Goal: Transaction & Acquisition: Purchase product/service

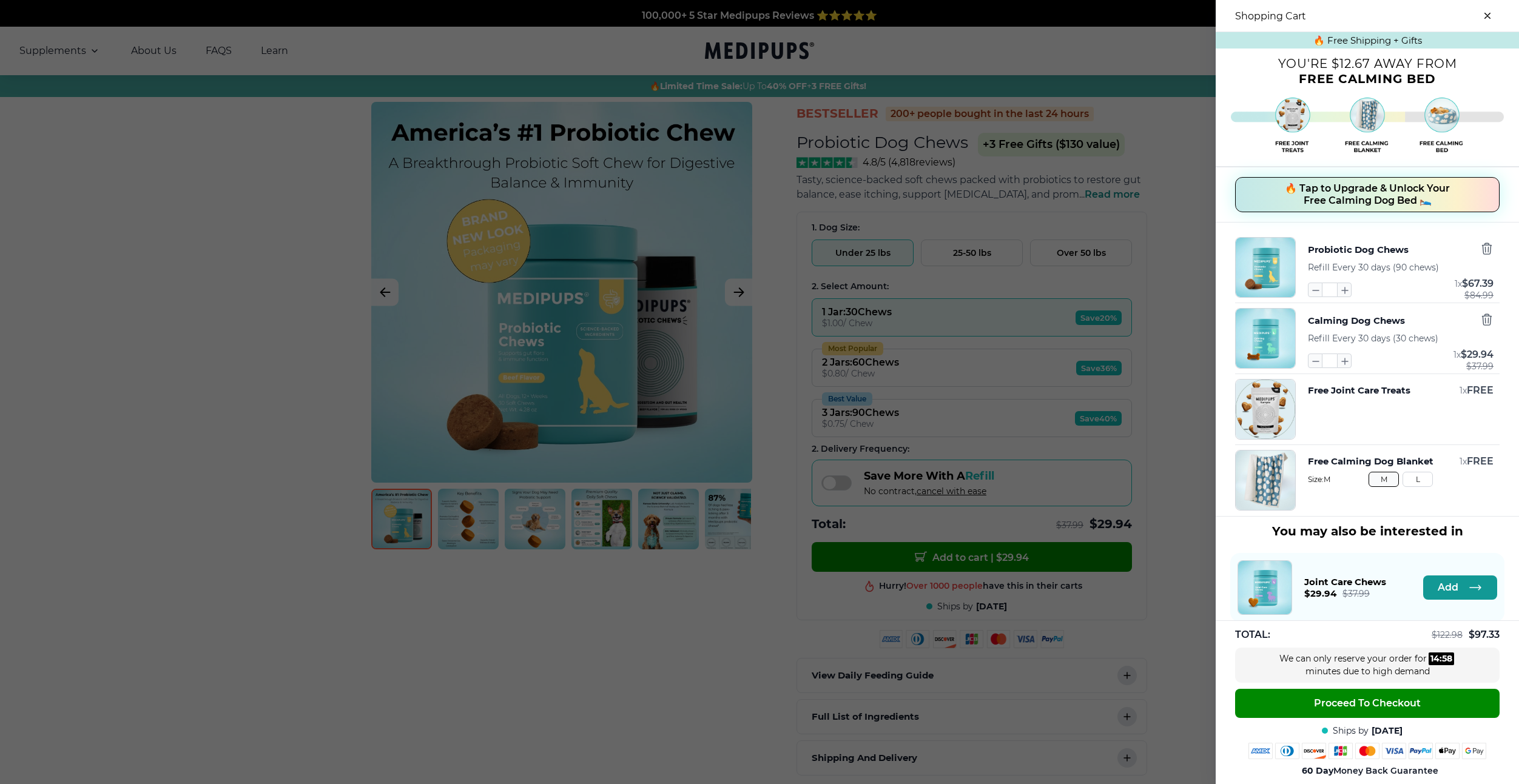
click at [1324, 192] on span "🔥 Tap to Upgrade & Unlock Your Free Calming Dog Bed 🛌" at bounding box center [1367, 194] width 165 height 24
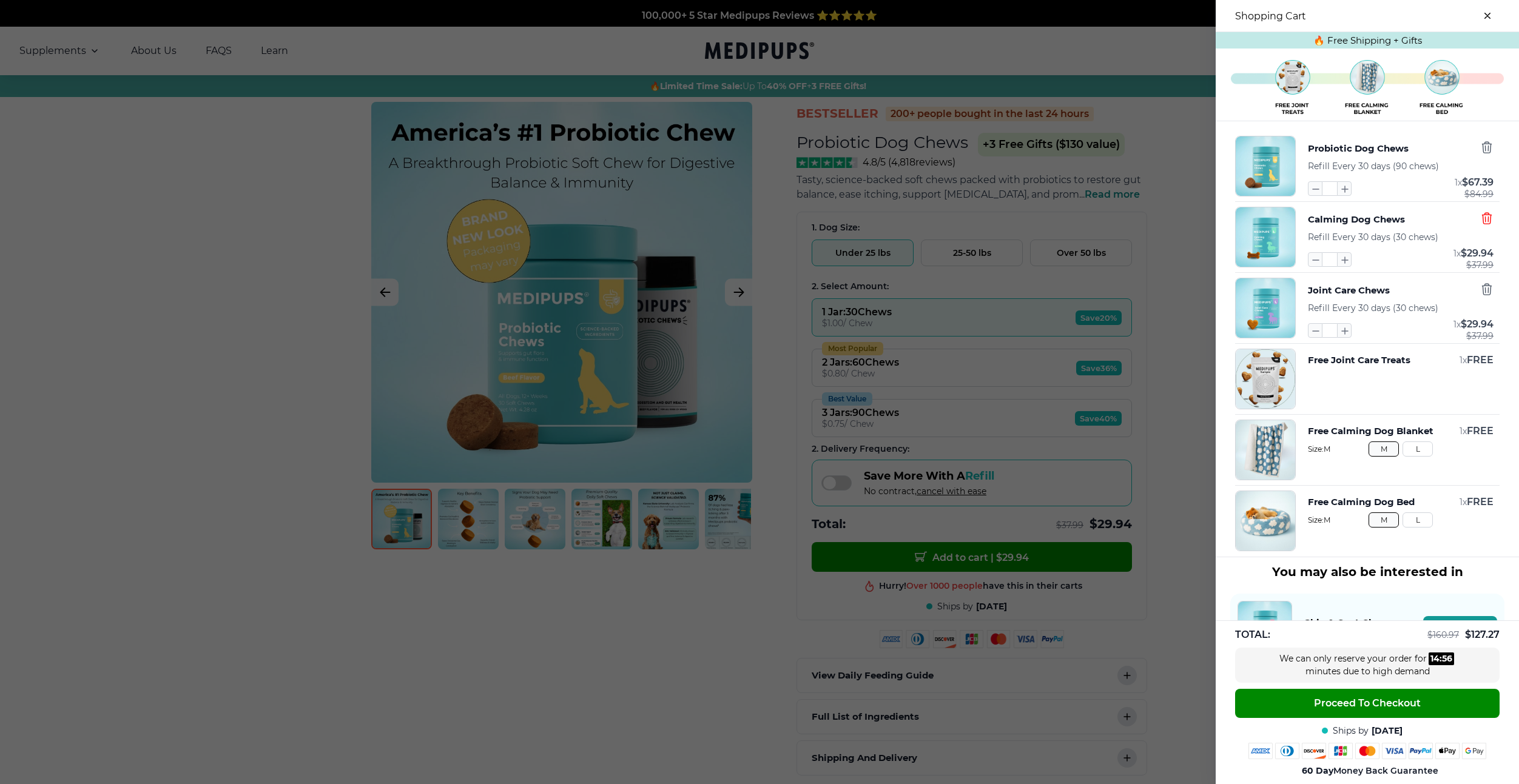
click at [1486, 214] on icon "button" at bounding box center [1487, 218] width 14 height 14
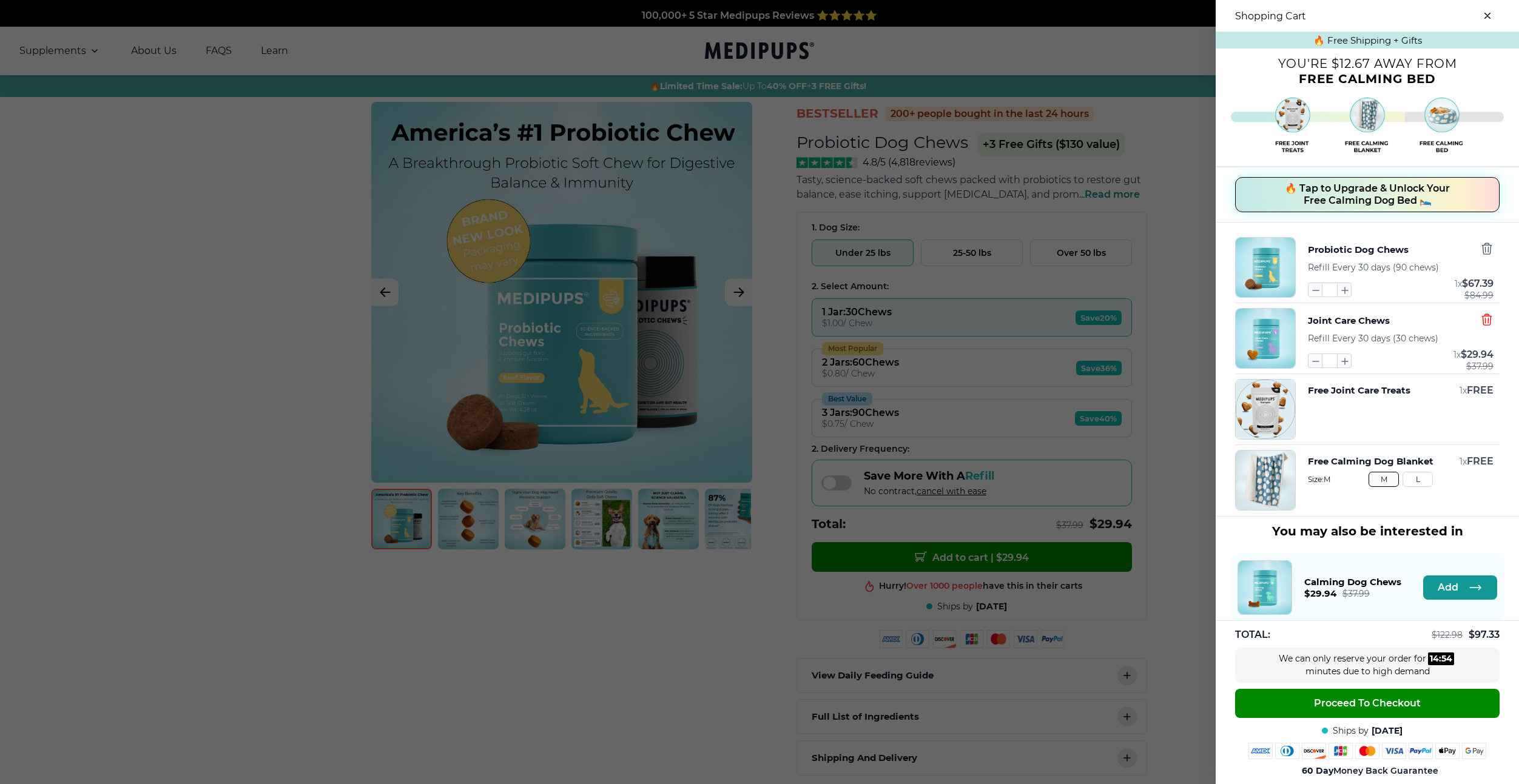
click at [1483, 315] on icon "button" at bounding box center [1487, 320] width 14 height 14
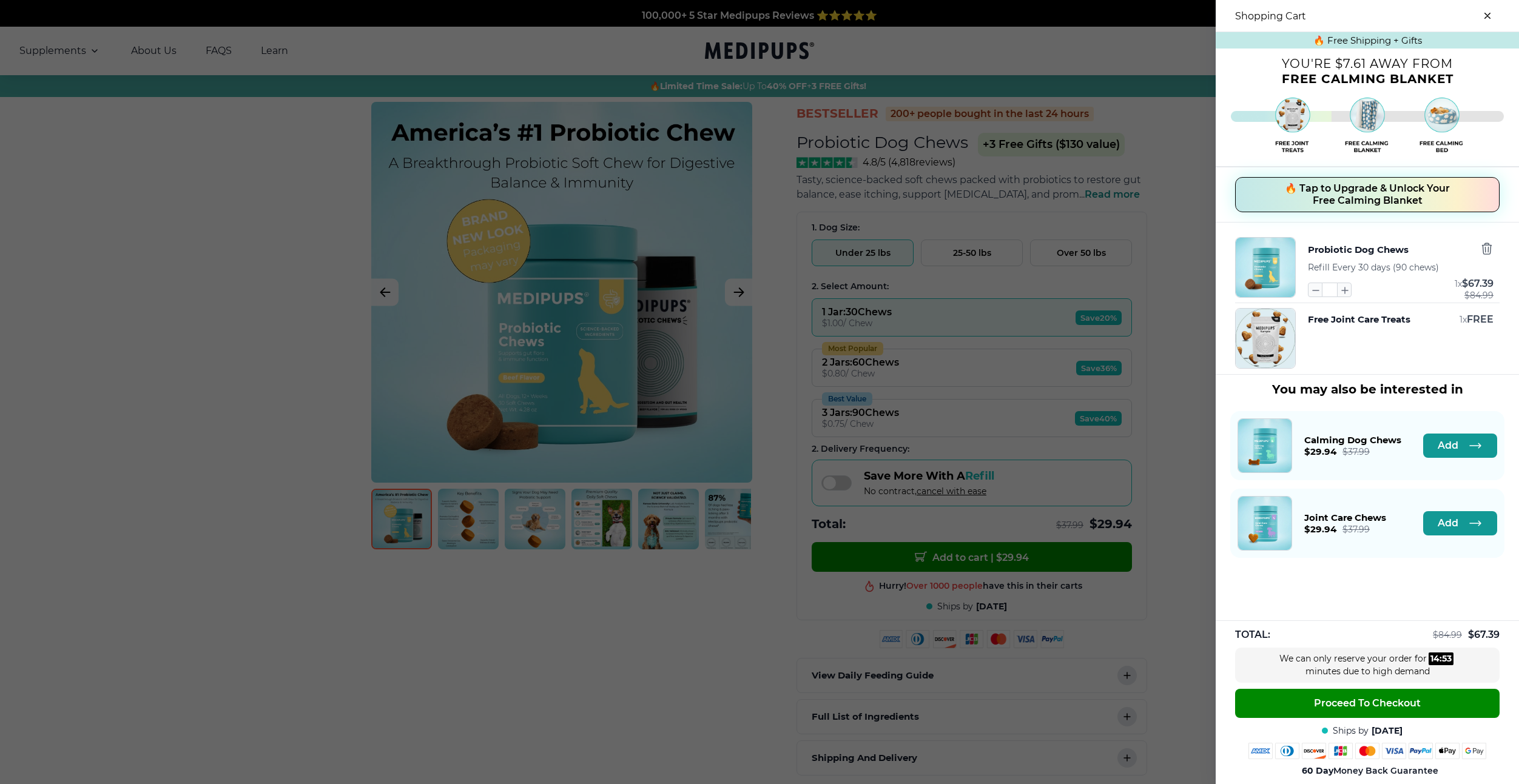
click at [1367, 194] on span "🔥 Tap to Upgrade & Unlock Your Free Calming Blanket" at bounding box center [1367, 194] width 165 height 24
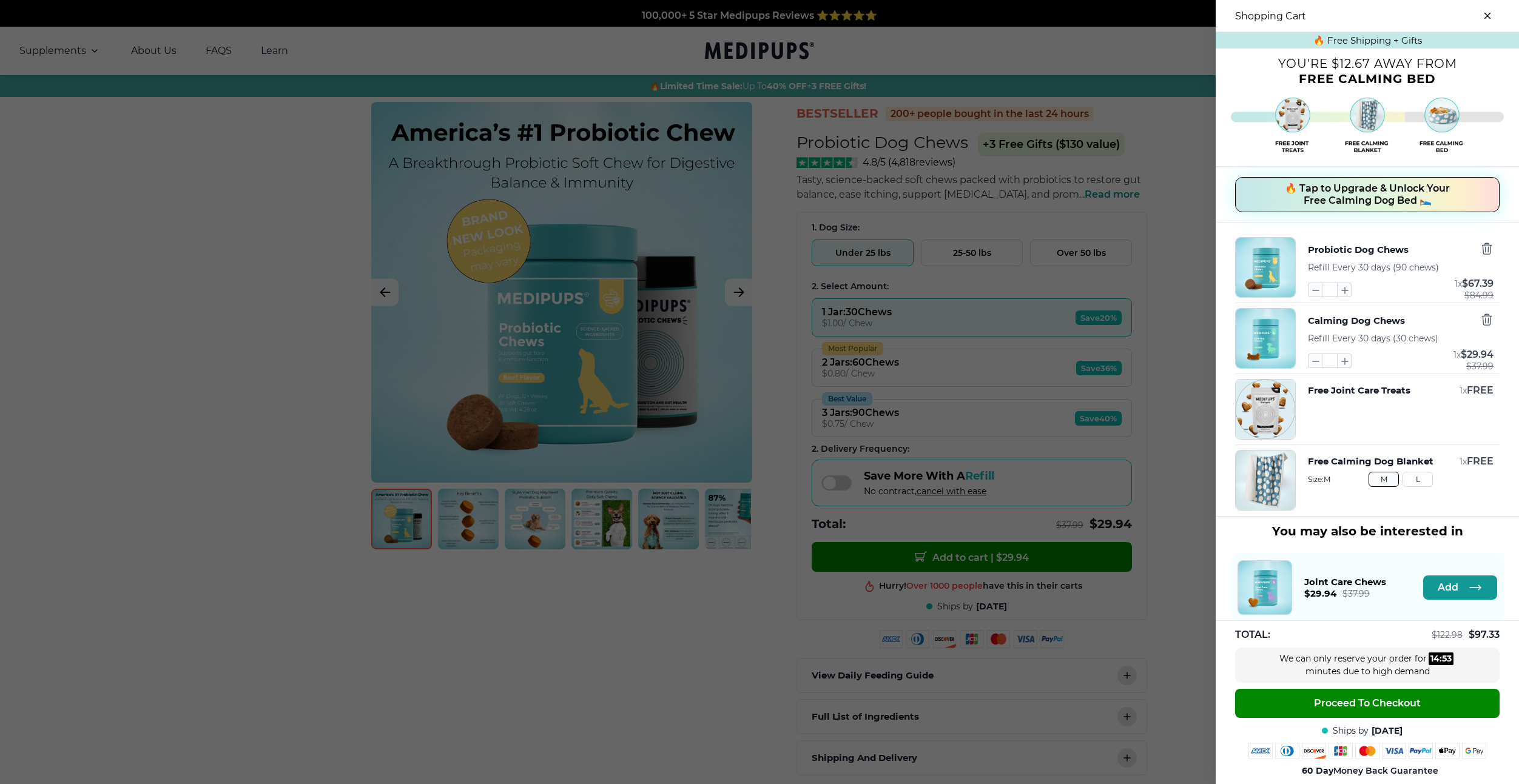
click at [1367, 194] on span "🔥 Tap to Upgrade & Unlock Your Free Calming Dog Bed 🛌" at bounding box center [1367, 194] width 165 height 24
click at [1367, 282] on div "* 1 x $ 67.39 $ 84.99" at bounding box center [1400, 289] width 186 height 15
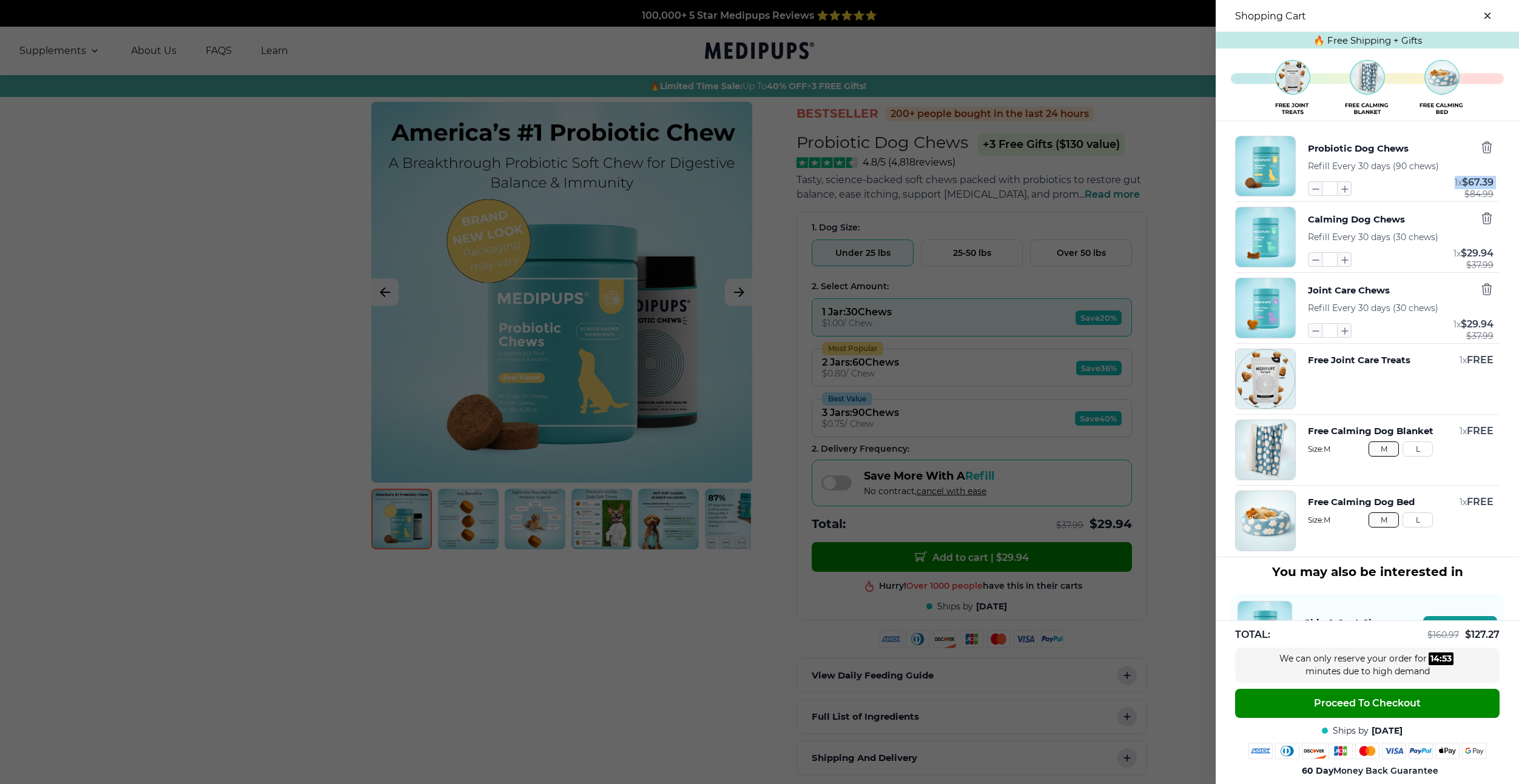
click at [1367, 194] on div "* 1 x $ 67.39 $ 84.99" at bounding box center [1400, 189] width 186 height 15
click at [1406, 248] on div "Calming Dog Chews Refill Every 30 days (30 chews) * 1 x $ 29.94 $ 37.99" at bounding box center [1400, 237] width 186 height 61
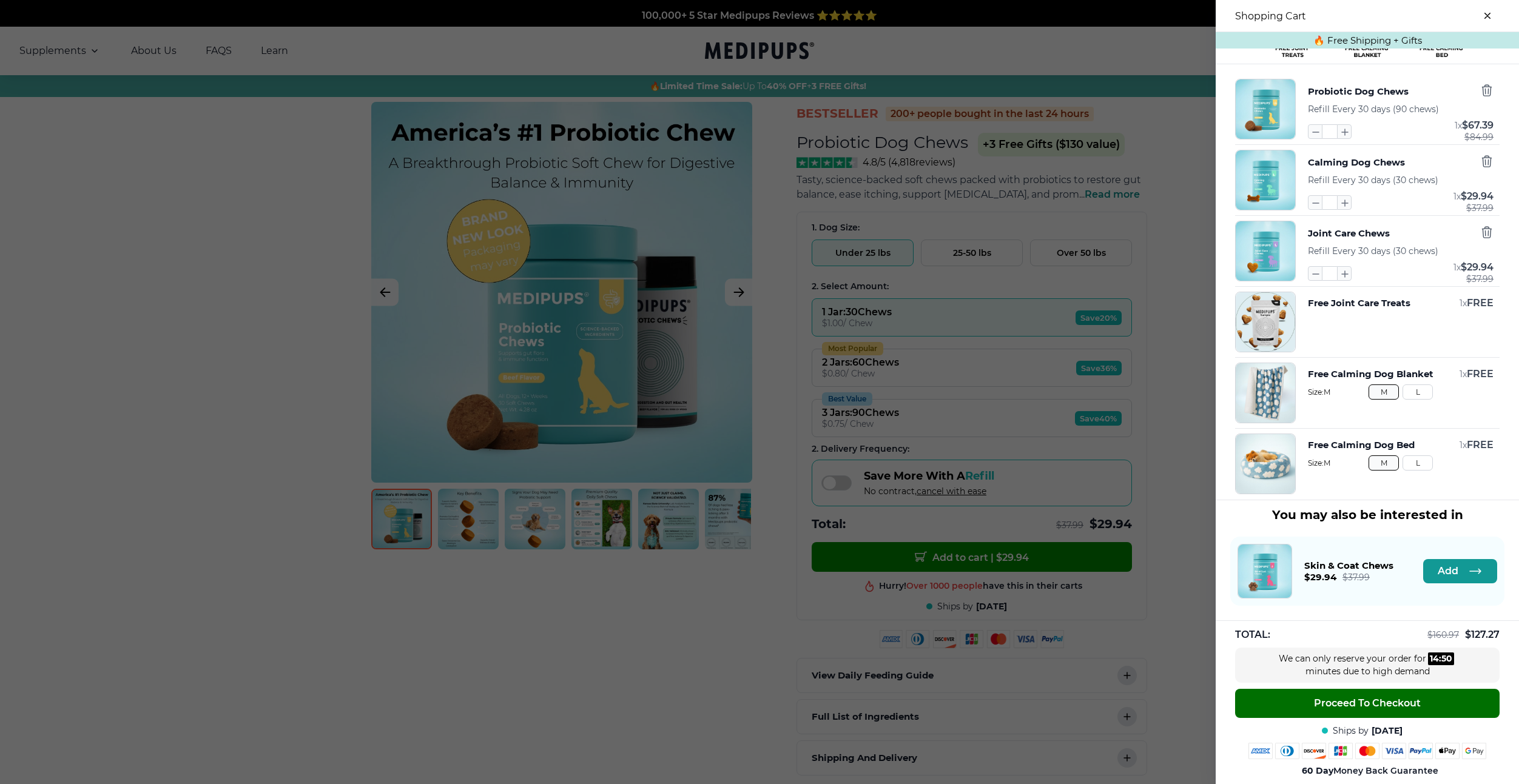
click at [1383, 703] on span "Proceed To Checkout" at bounding box center [1367, 703] width 106 height 13
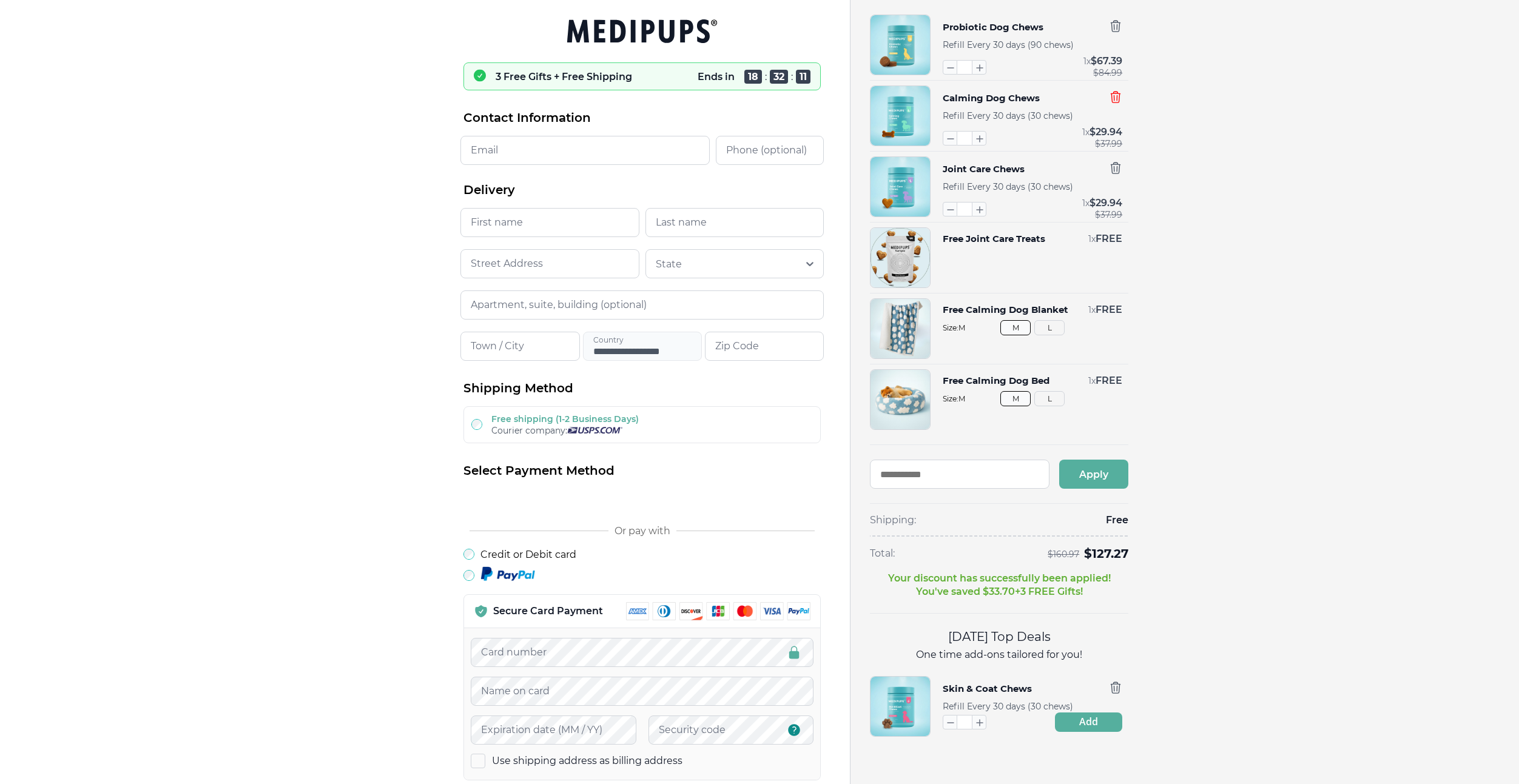
click at [1111, 103] on icon "button" at bounding box center [1116, 97] width 14 height 14
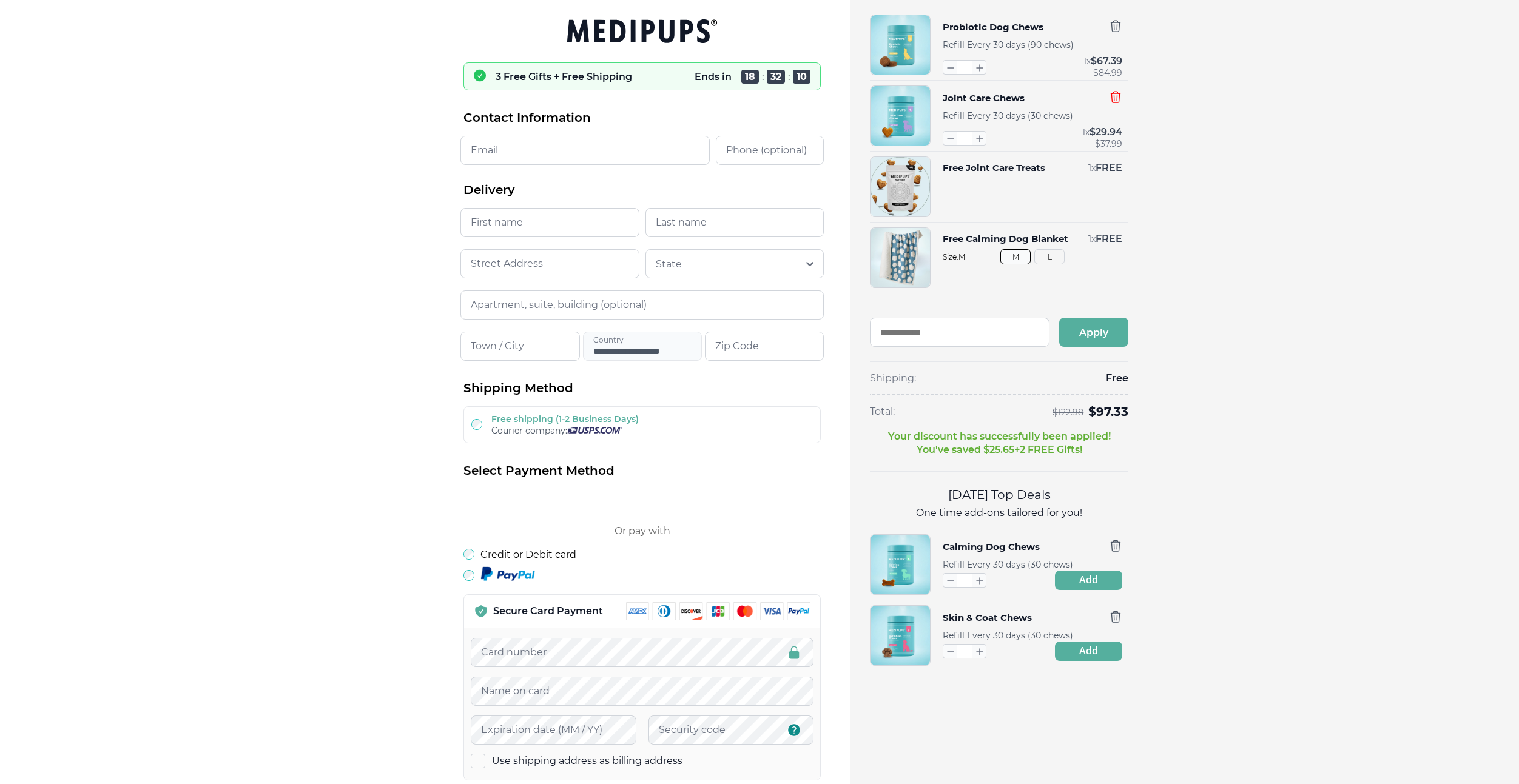
click at [1111, 103] on icon "button" at bounding box center [1116, 97] width 14 height 14
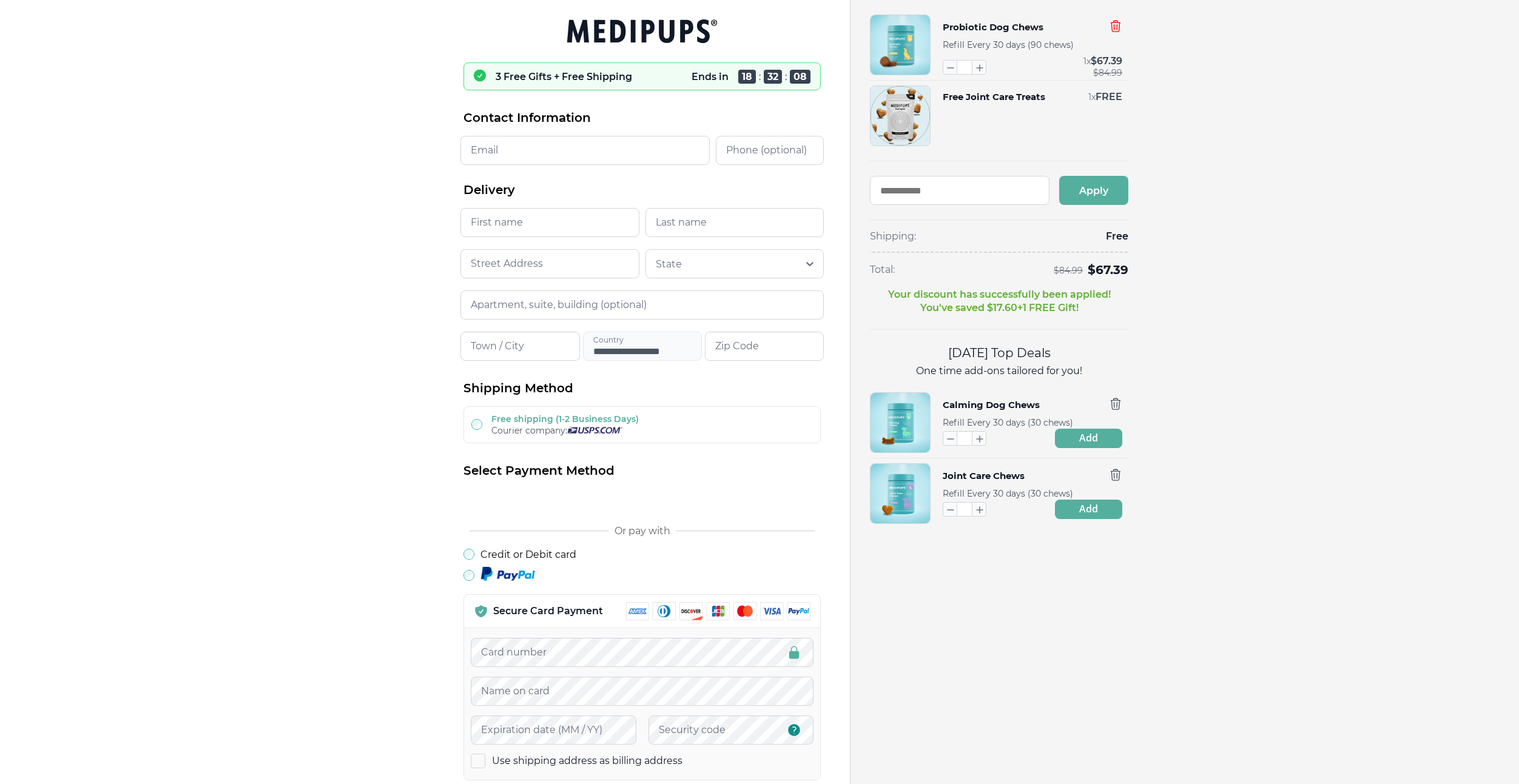
click at [1118, 32] on icon "button" at bounding box center [1116, 26] width 14 height 14
